Goal: Information Seeking & Learning: Learn about a topic

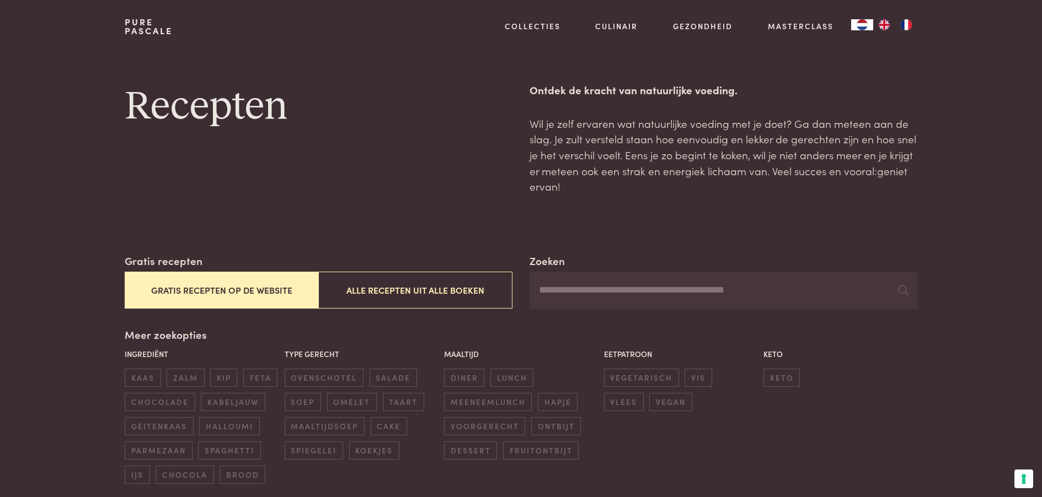
click at [559, 309] on input "Zoeken" at bounding box center [722, 291] width 387 height 38
type input "****"
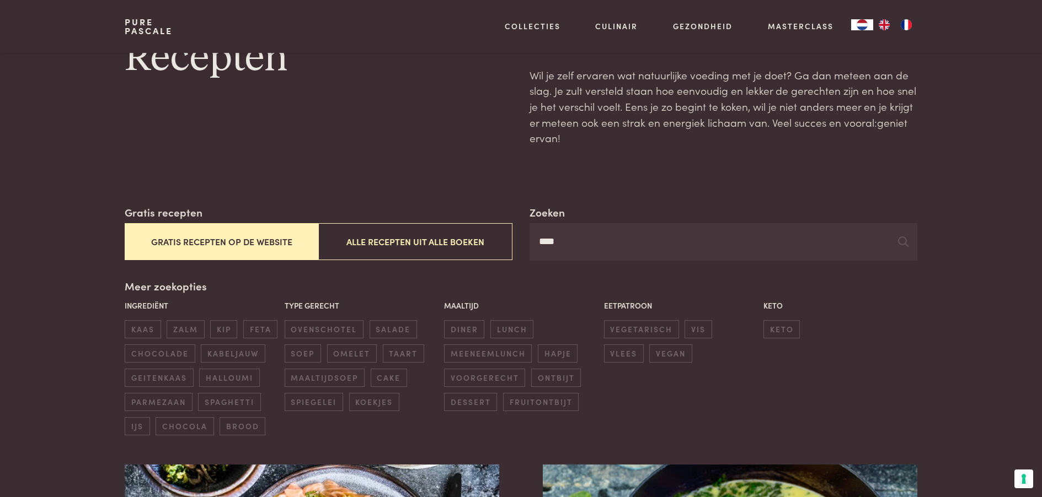
scroll to position [110, 0]
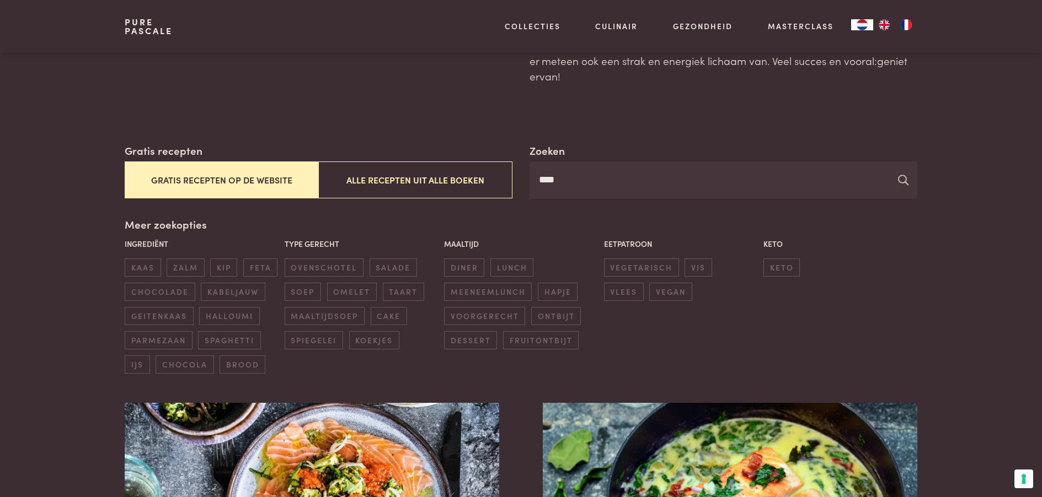
click at [898, 185] on icon at bounding box center [903, 180] width 10 height 10
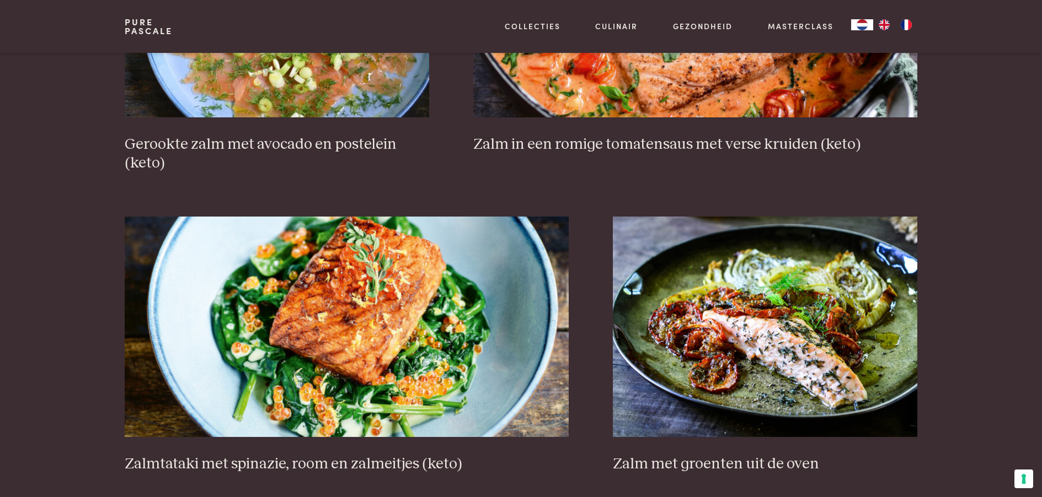
scroll to position [938, 0]
click at [681, 154] on h3 "Zalm in een romige tomatensaus met verse kruiden (keto)" at bounding box center [695, 144] width 444 height 19
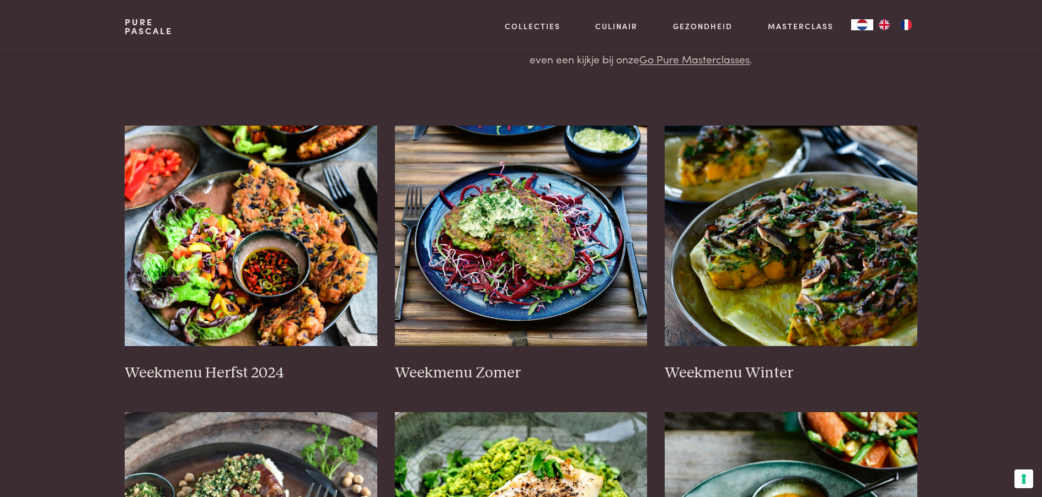
scroll to position [276, 0]
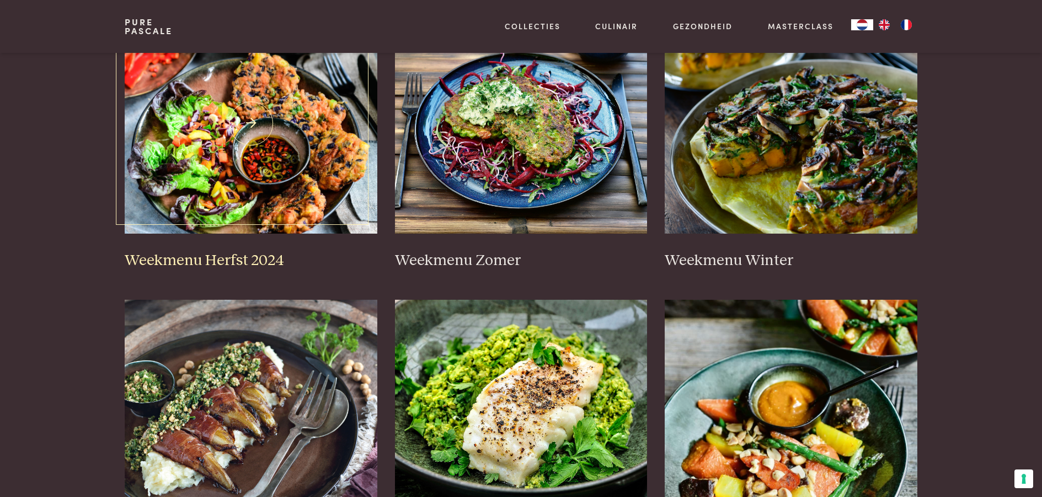
click at [295, 271] on h3 "Weekmenu Herfst 2024" at bounding box center [251, 260] width 253 height 19
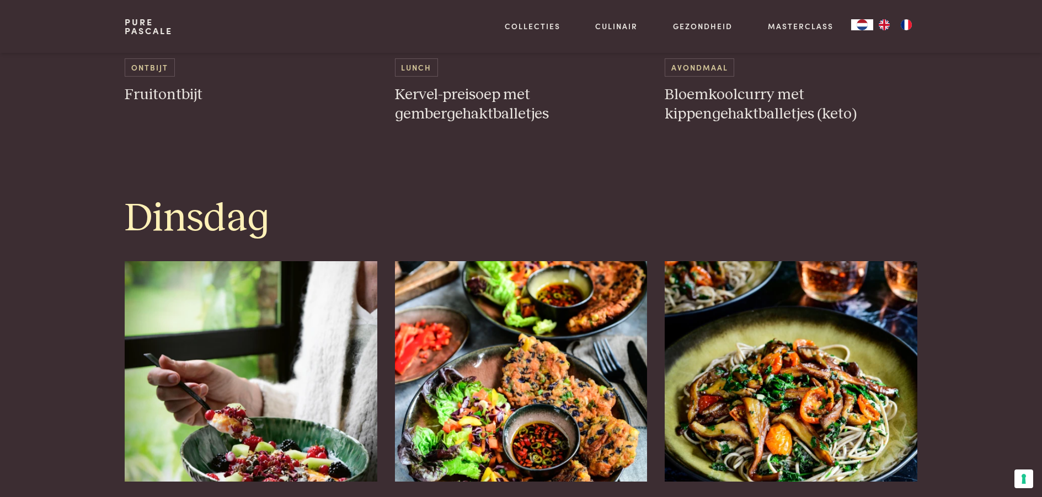
scroll to position [882, 0]
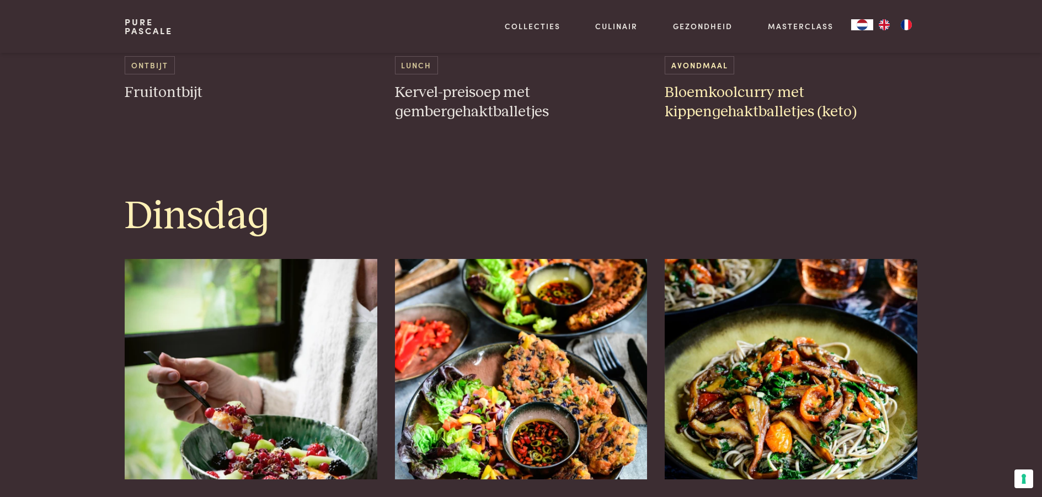
click at [772, 121] on h3 "Bloemkoolcurry met kippengehaktballetjes (keto)" at bounding box center [791, 102] width 253 height 38
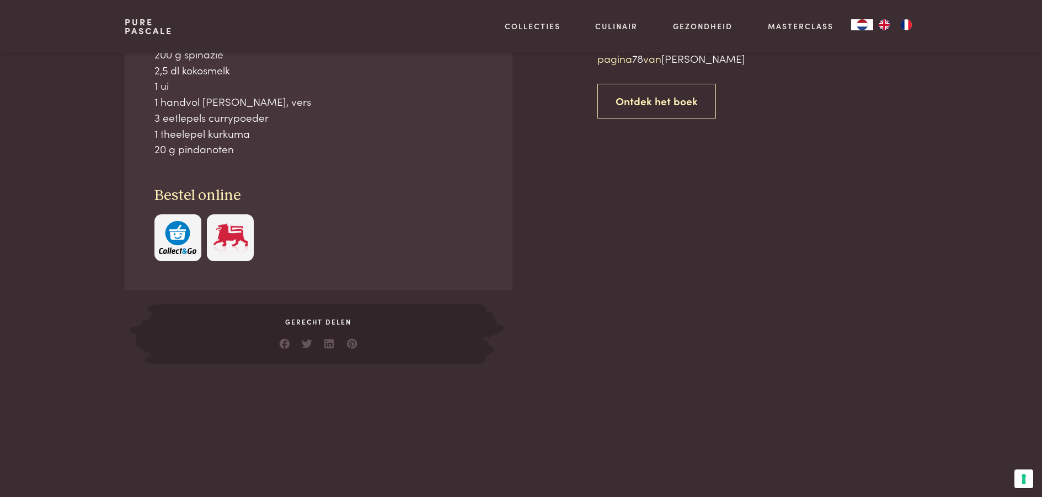
scroll to position [552, 0]
